Goal: Check status: Check status

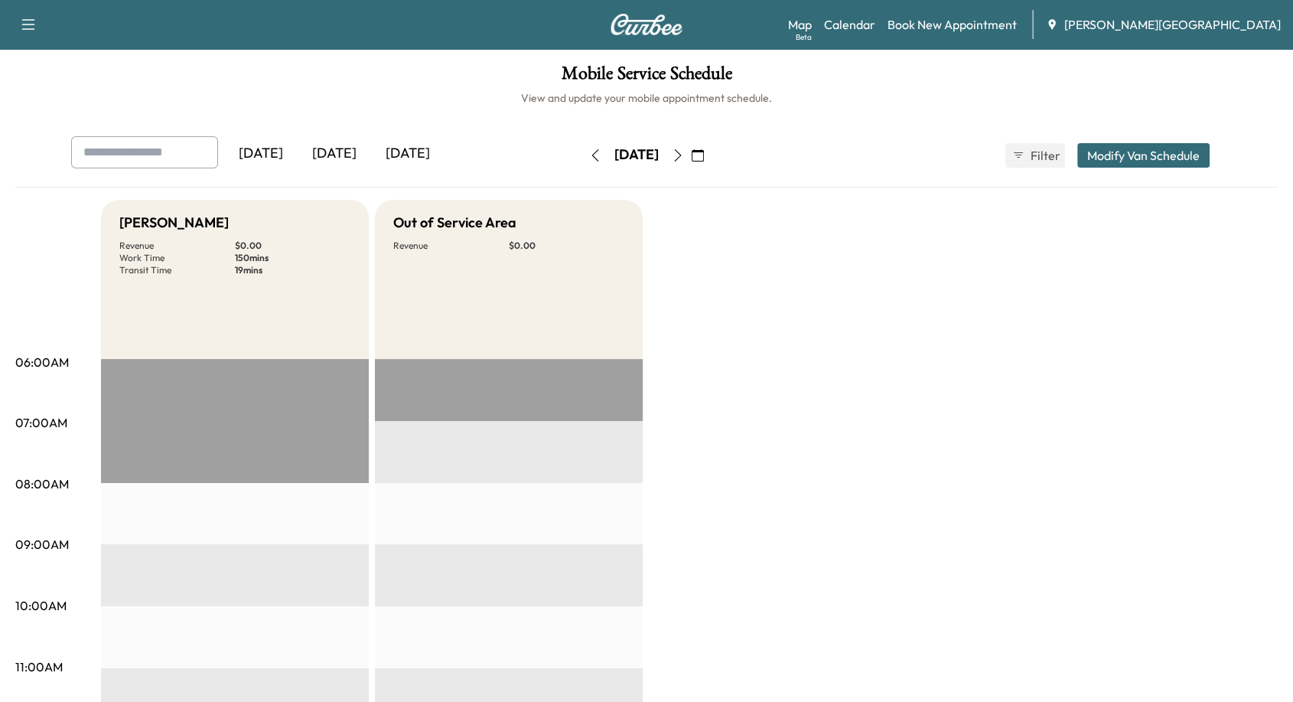
click at [711, 160] on button "button" at bounding box center [698, 155] width 26 height 24
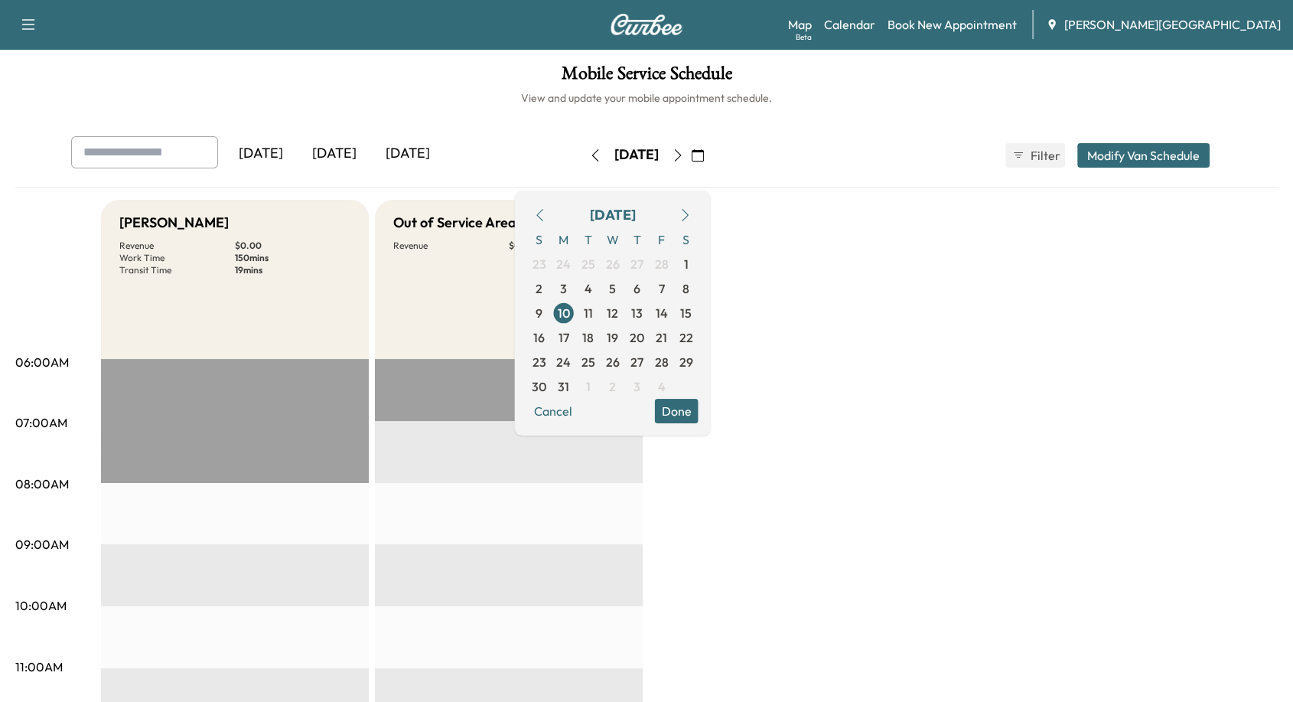
click at [699, 207] on button "button" at bounding box center [686, 215] width 26 height 24
click at [582, 156] on button "button" at bounding box center [595, 155] width 26 height 24
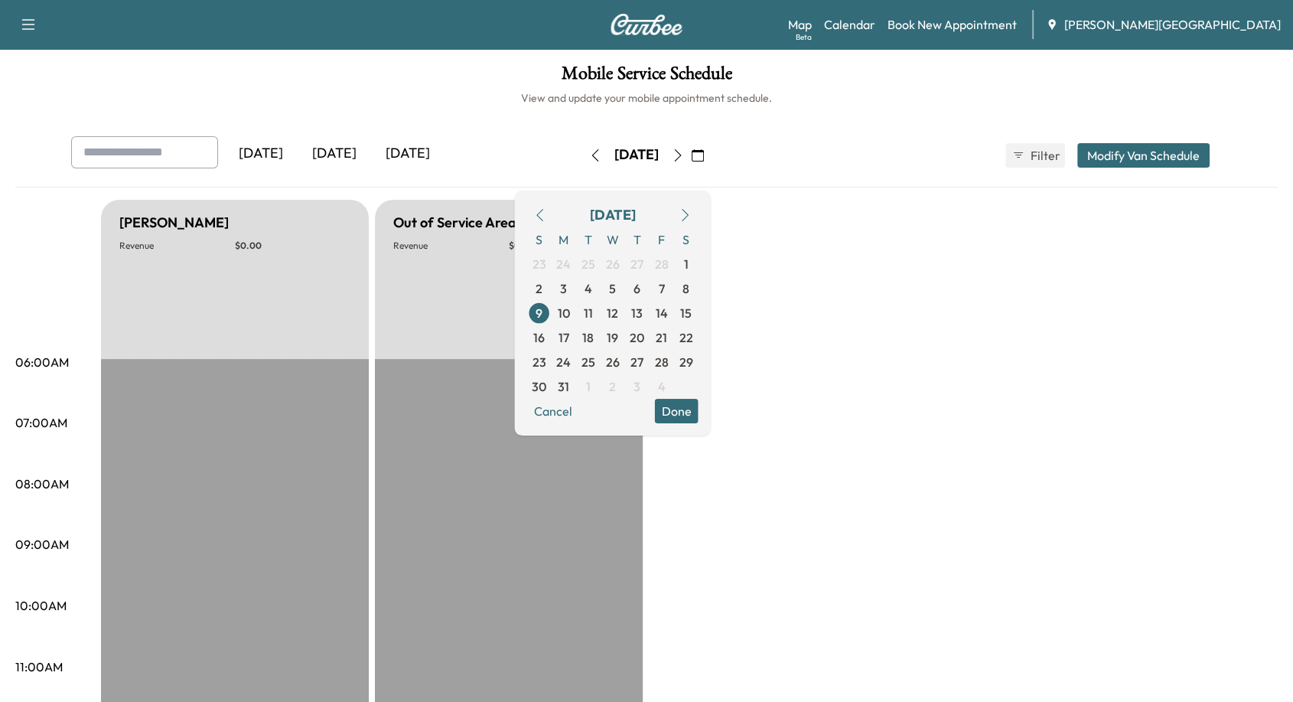
click at [684, 157] on icon "button" at bounding box center [678, 155] width 12 height 12
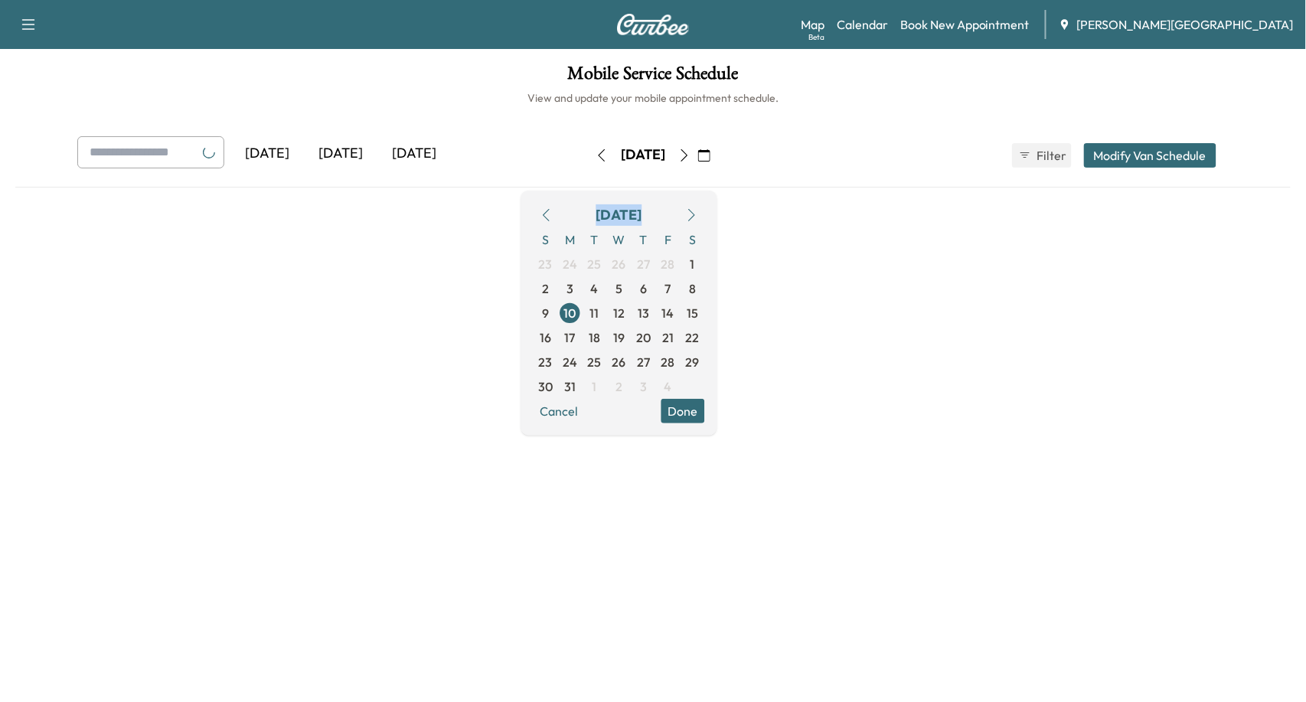
click at [697, 157] on div "[DATE]" at bounding box center [643, 155] width 109 height 24
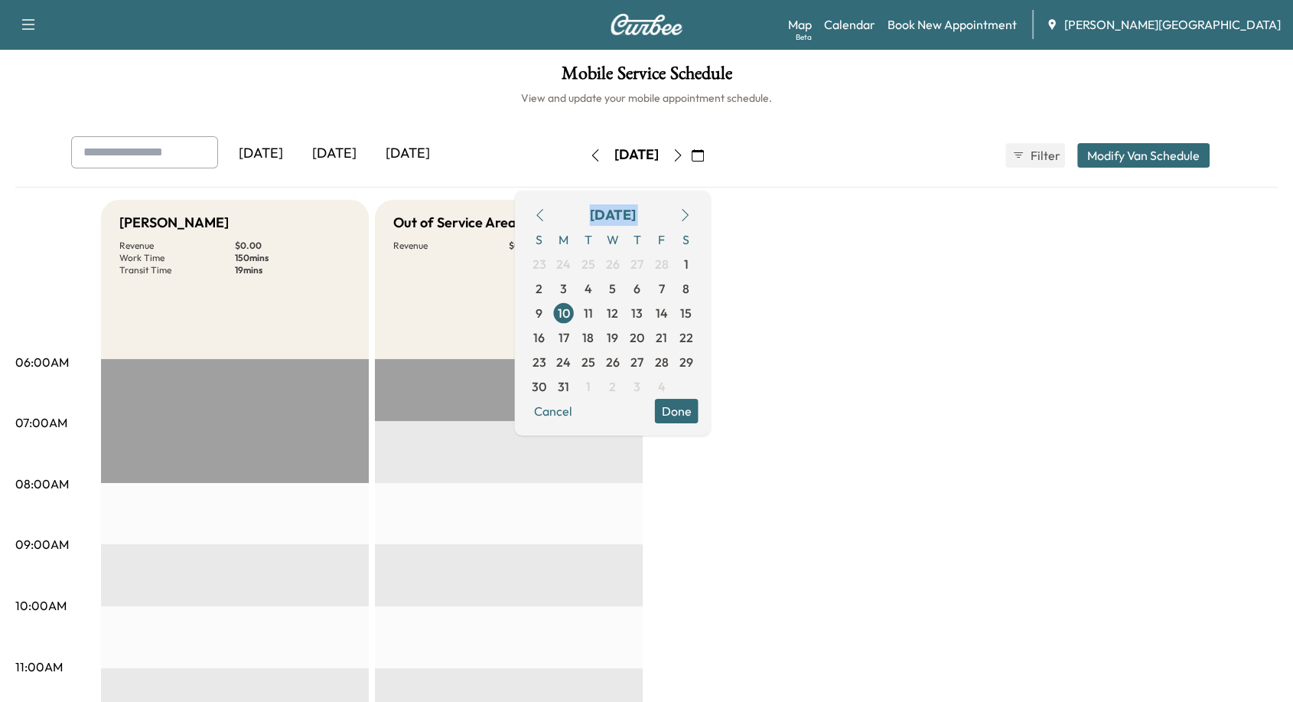
click at [691, 157] on button "button" at bounding box center [678, 155] width 26 height 24
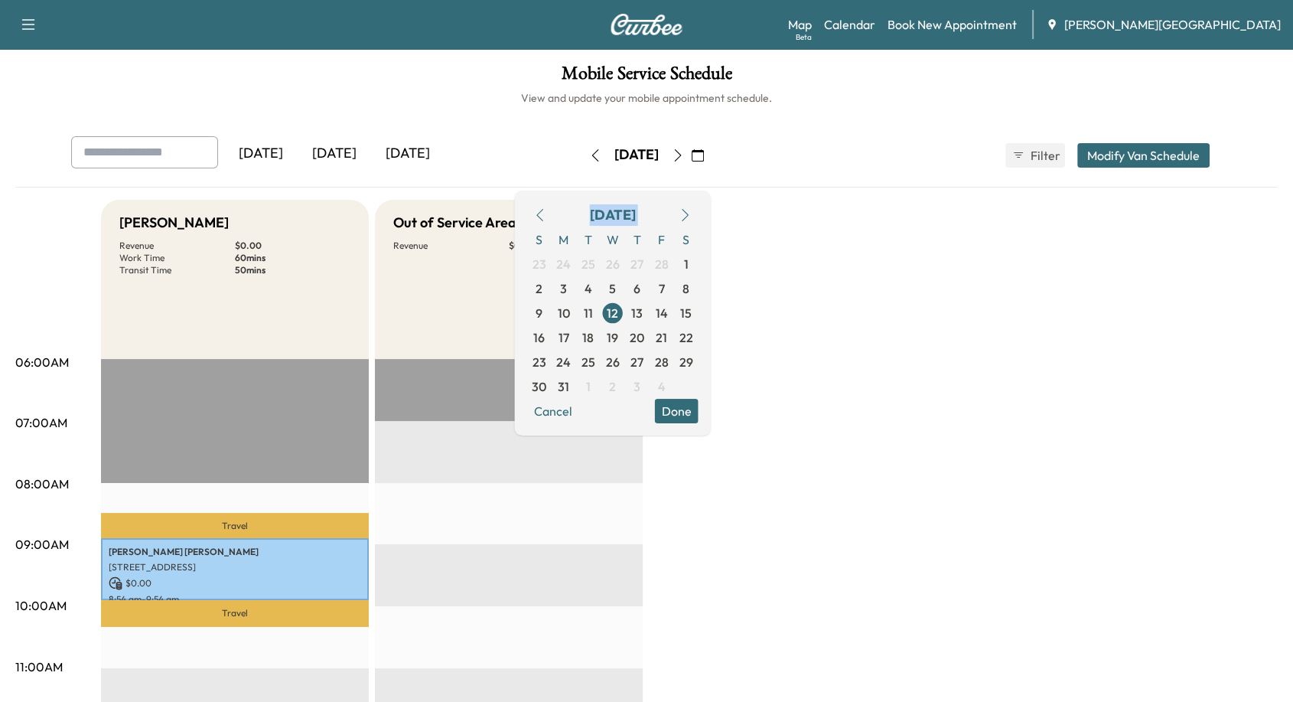
click at [699, 217] on button "button" at bounding box center [686, 215] width 26 height 24
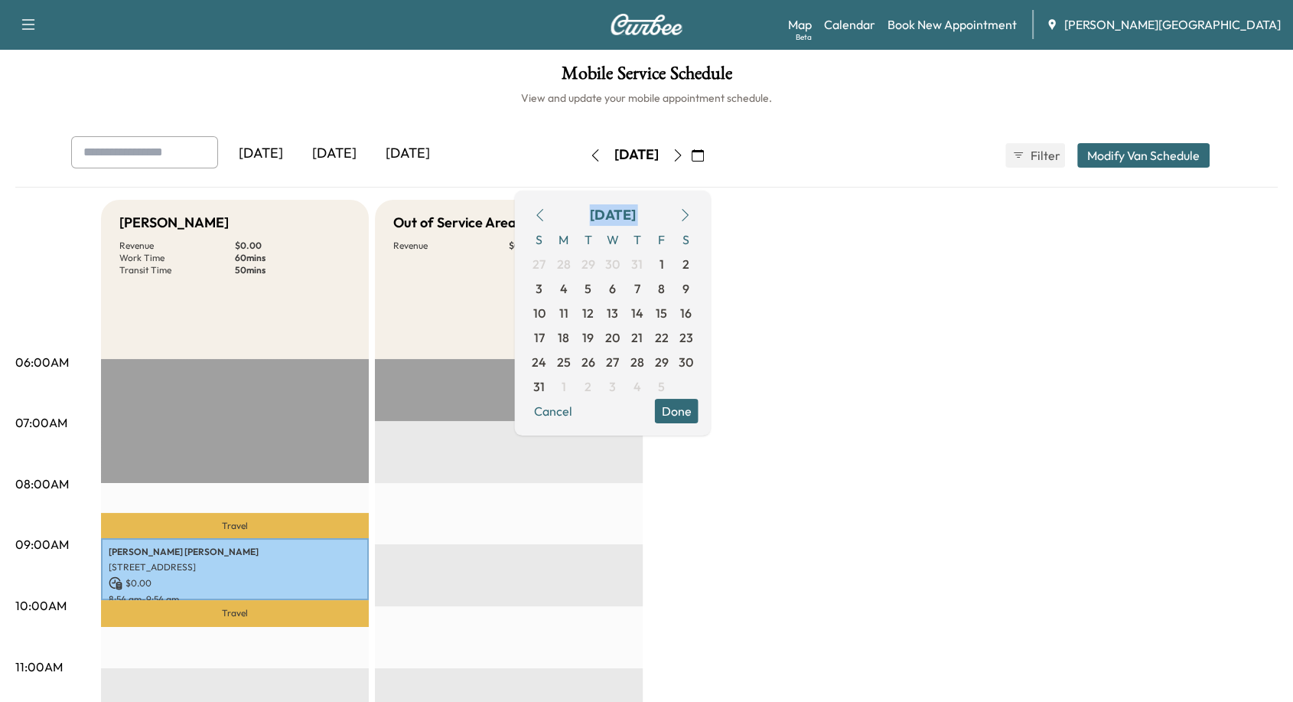
click at [699, 217] on div "[DATE]" at bounding box center [612, 215] width 171 height 24
click at [711, 205] on div "[DATE] S M T W T F S 27 28 29 30 31 1 2 3 4 5 6 7 8 9 10 11 12 13 14 15 16 17 1…" at bounding box center [613, 313] width 196 height 245
click at [699, 207] on button "button" at bounding box center [686, 215] width 26 height 24
click at [674, 262] on span "5" at bounding box center [662, 264] width 24 height 24
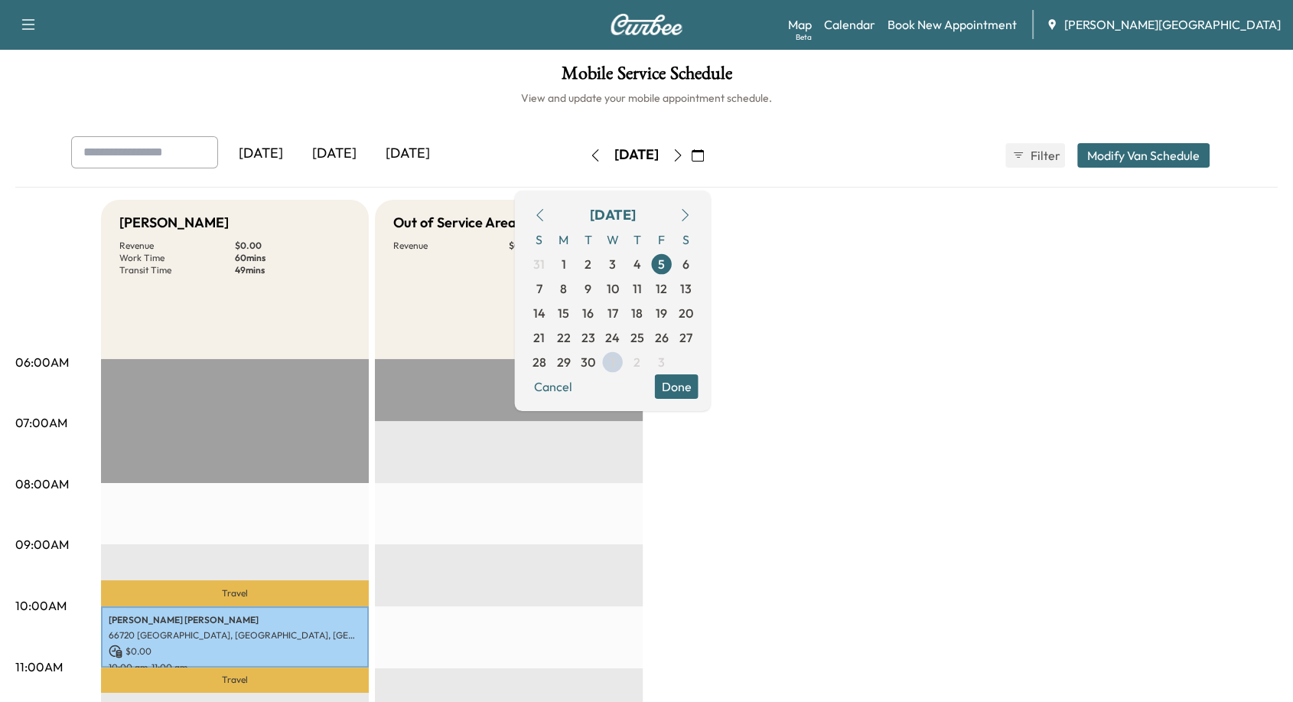
click at [699, 382] on button "Done" at bounding box center [677, 386] width 44 height 24
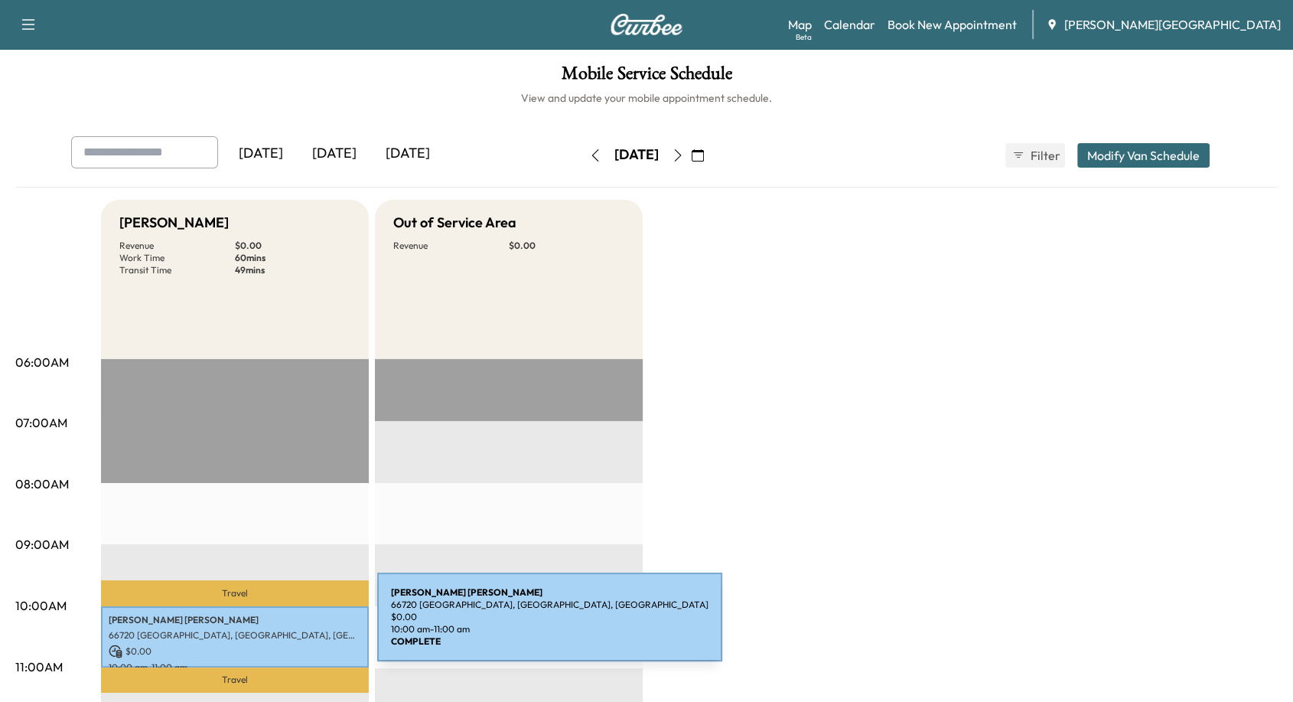
click at [262, 629] on p "66720 [GEOGRAPHIC_DATA], [GEOGRAPHIC_DATA], [GEOGRAPHIC_DATA]" at bounding box center [235, 635] width 253 height 12
